Goal: Browse casually

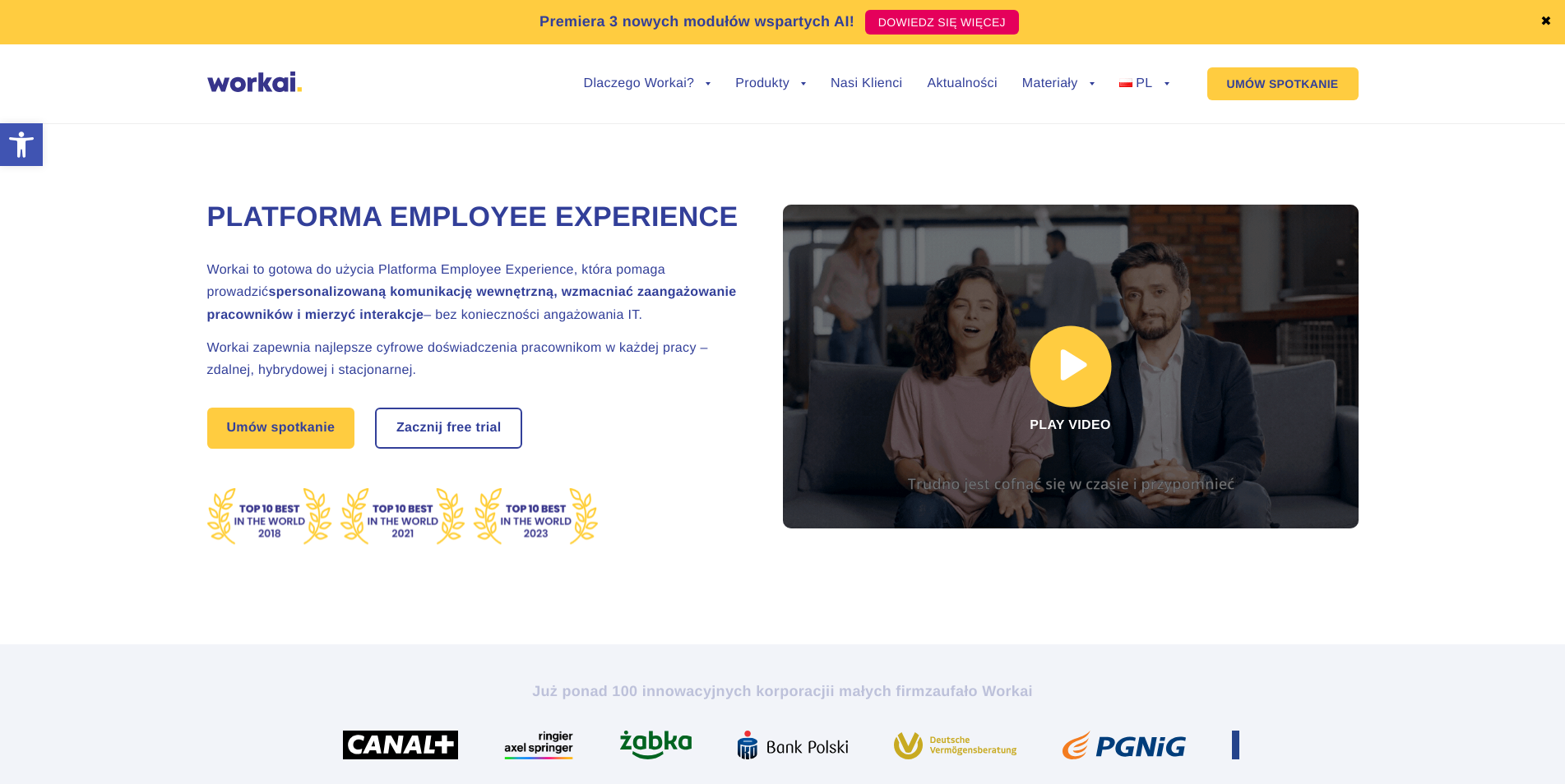
click at [1074, 358] on link at bounding box center [1070, 367] width 575 height 324
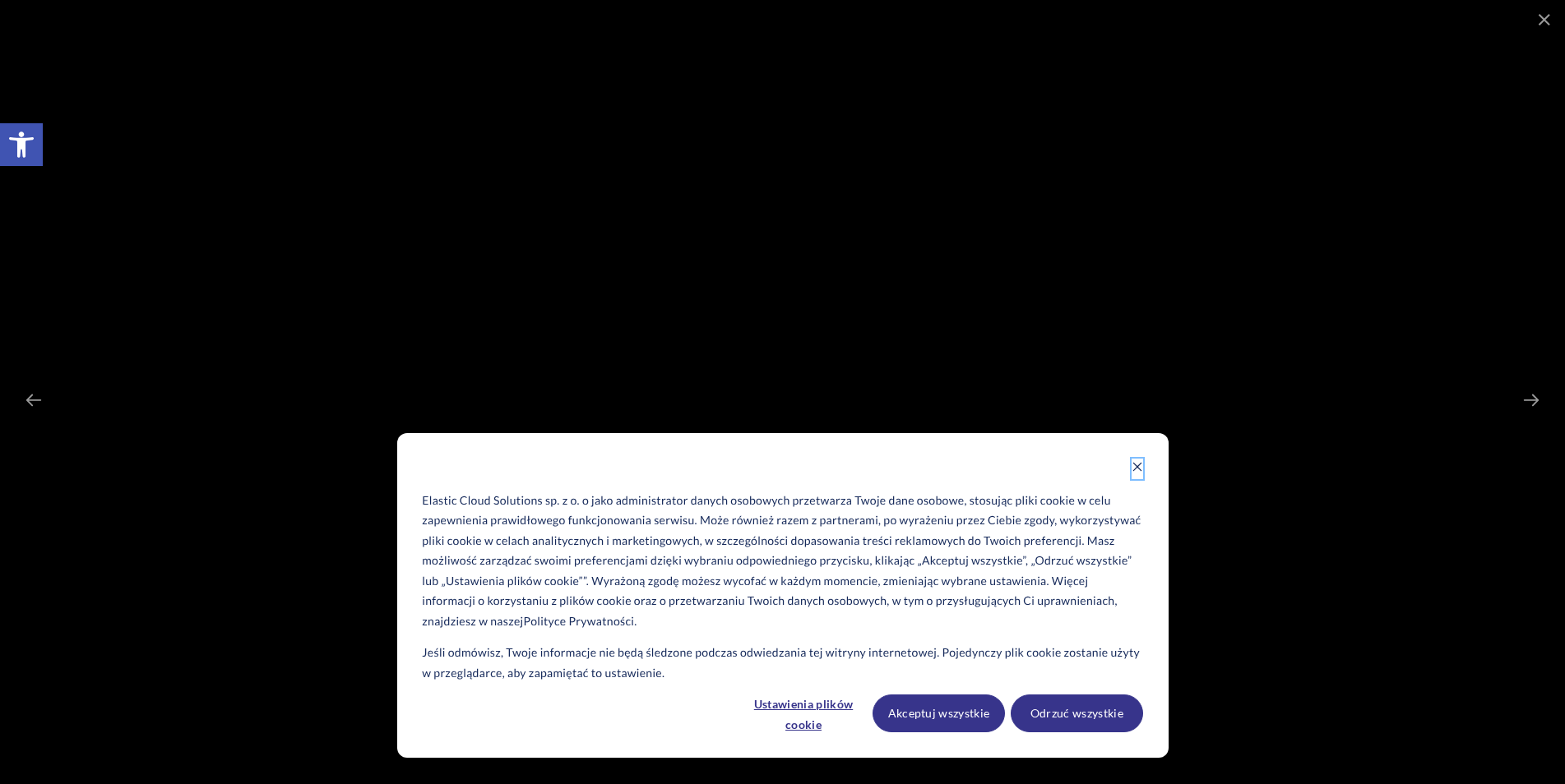
click at [1136, 465] on icon "Dismiss cookie banner" at bounding box center [1137, 467] width 12 height 12
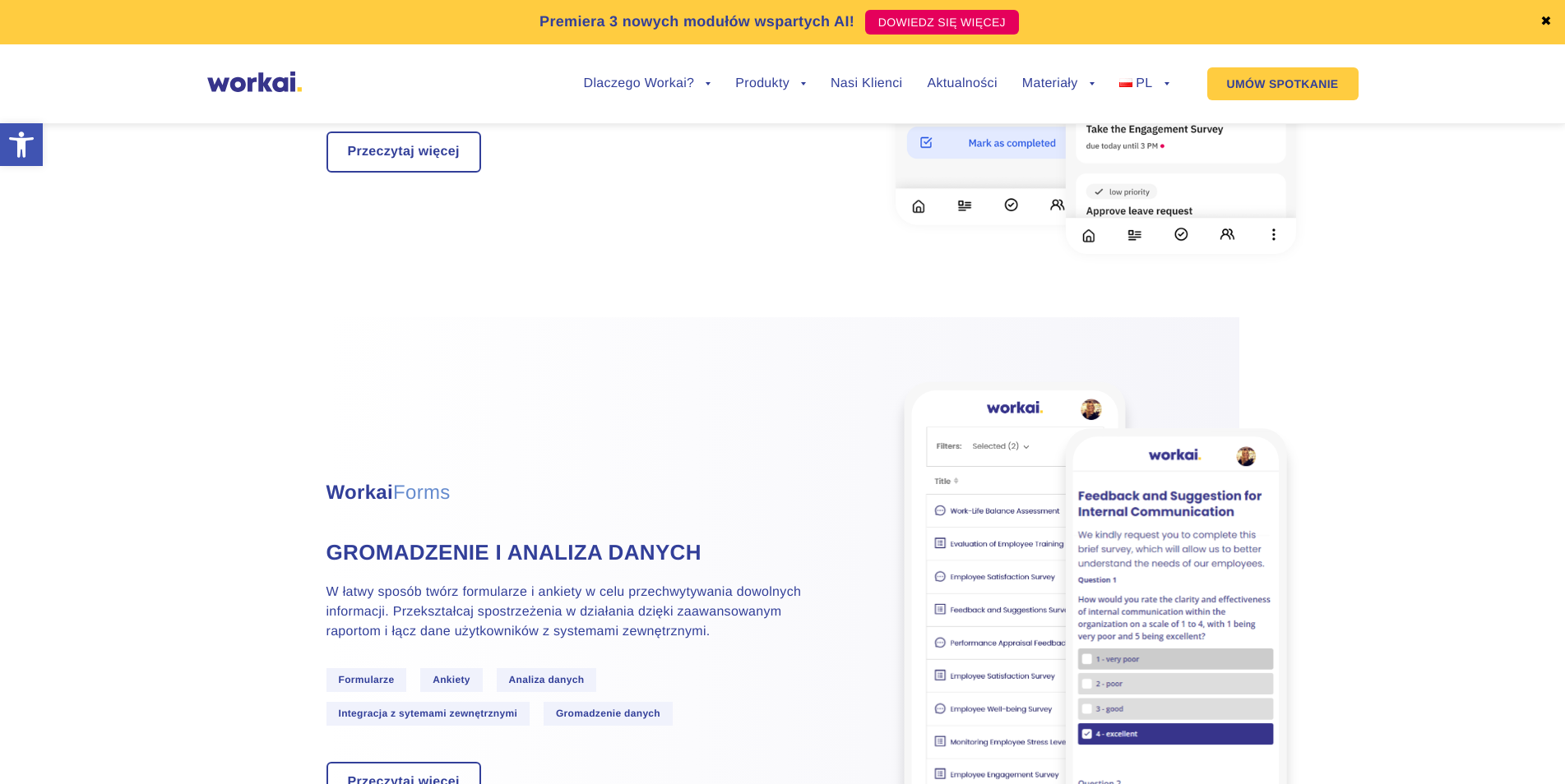
scroll to position [3182, 0]
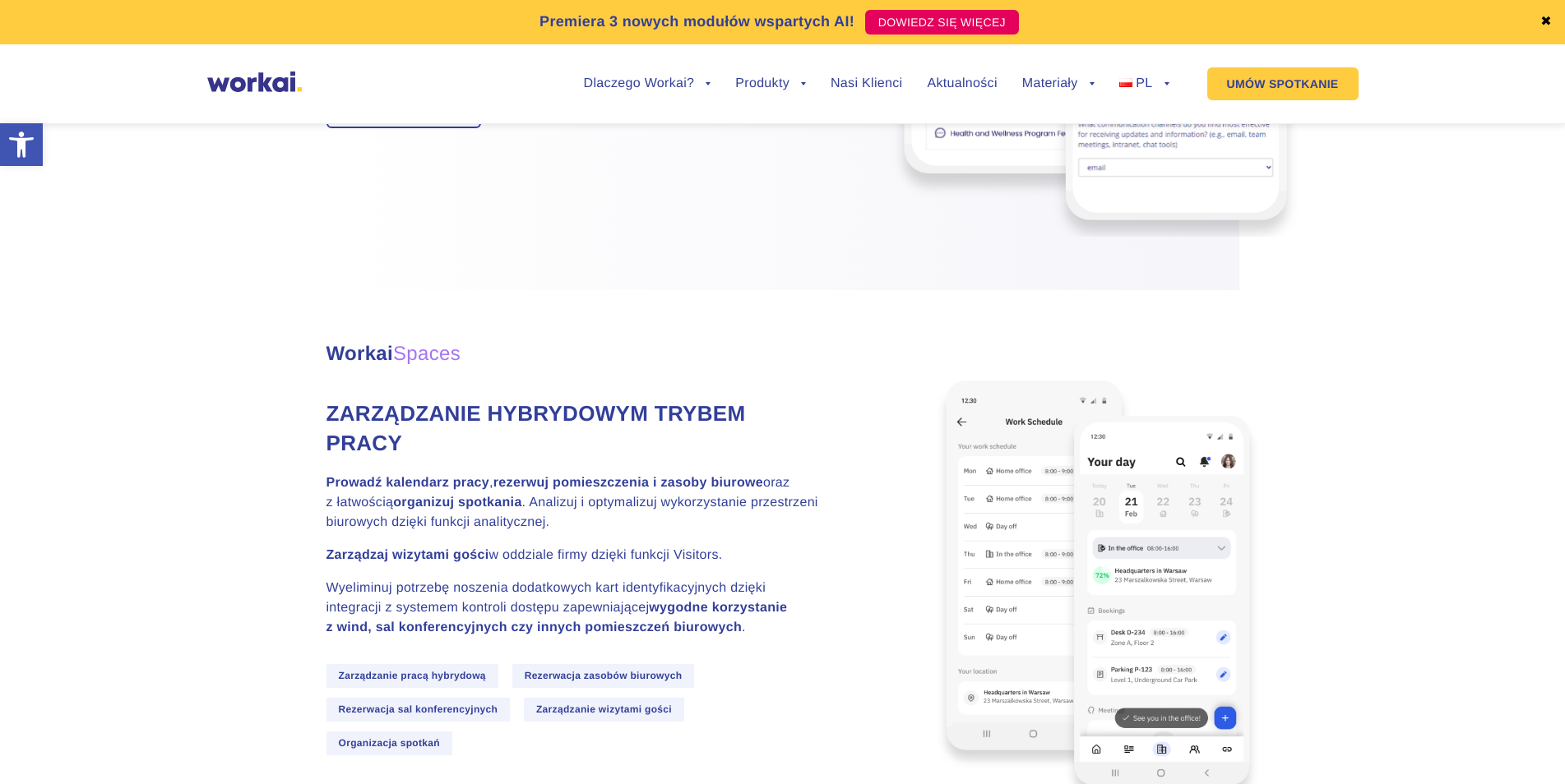
scroll to position [3129, 0]
